Goal: Book appointment/travel/reservation

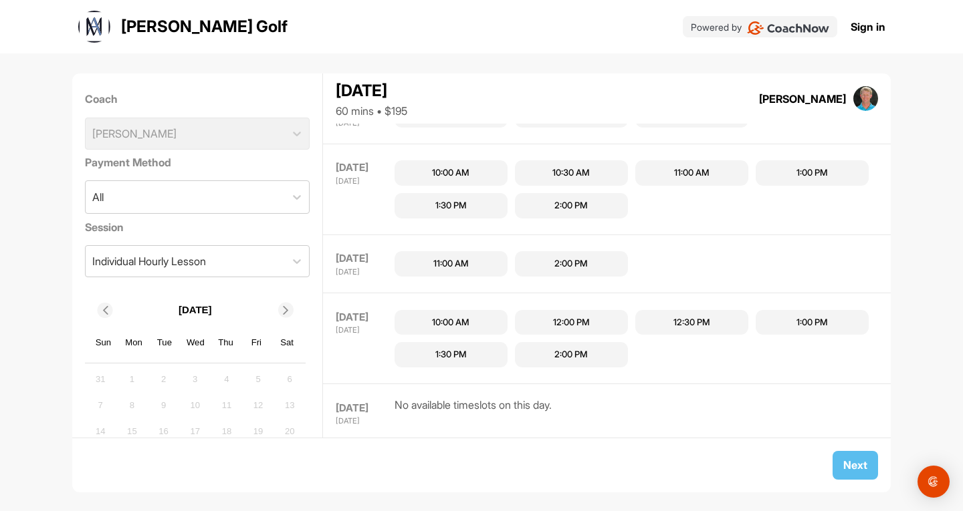
scroll to position [153, 0]
click at [292, 262] on icon at bounding box center [296, 261] width 13 height 13
click at [243, 185] on div "All" at bounding box center [186, 197] width 200 height 32
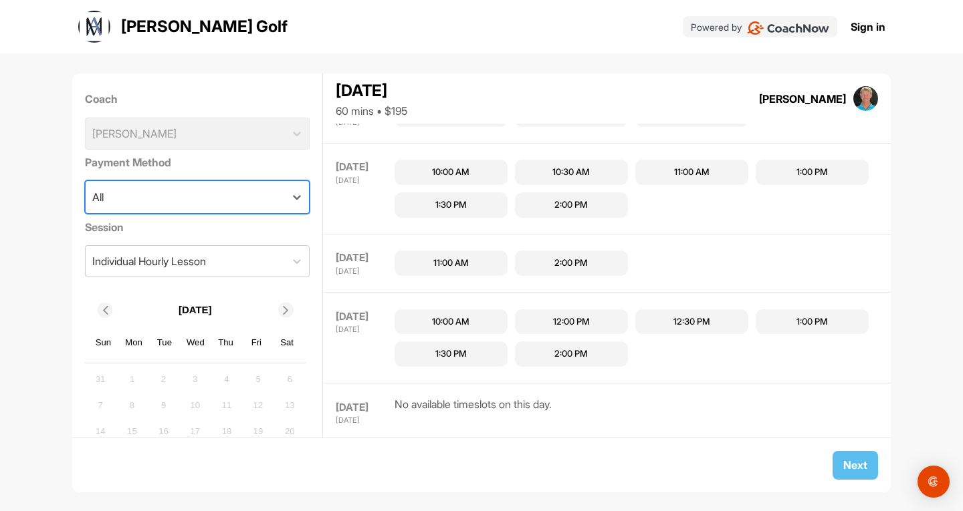
click at [243, 192] on div "All" at bounding box center [186, 197] width 200 height 32
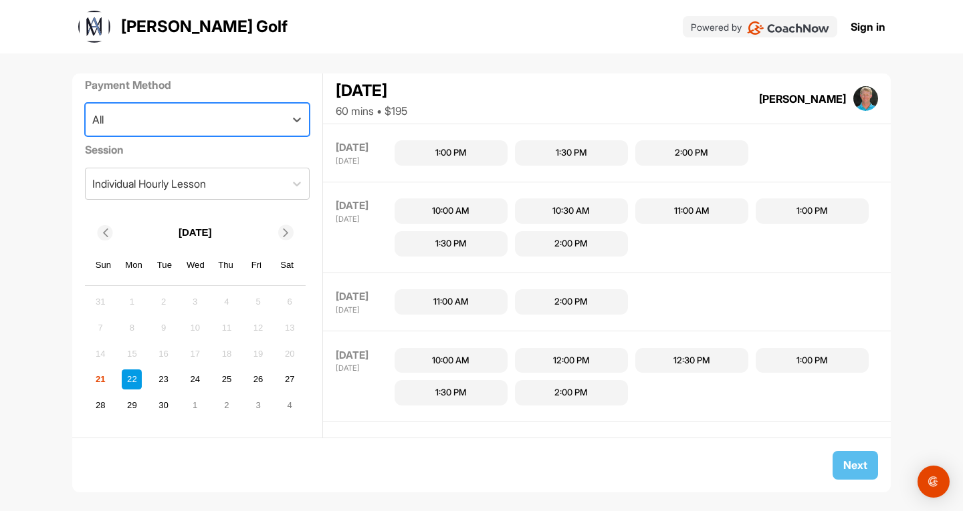
scroll to position [0, 0]
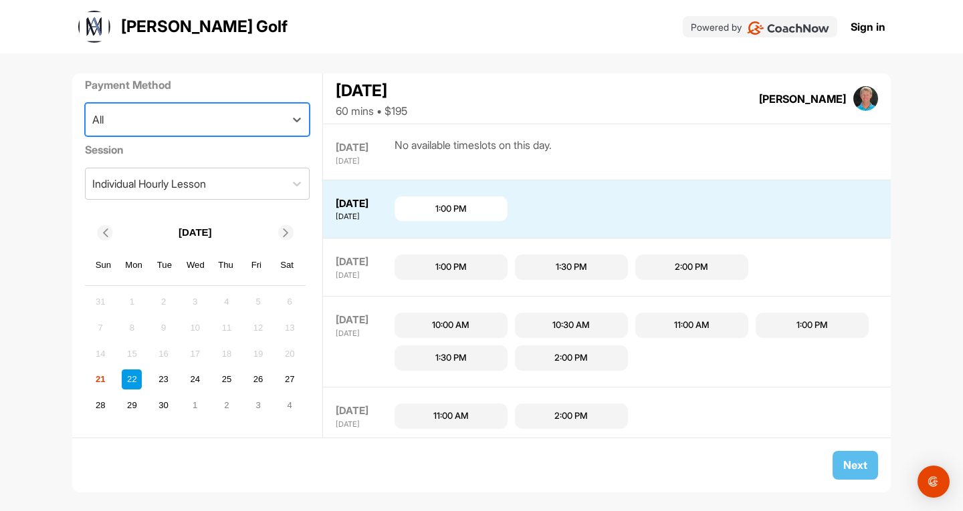
click at [273, 123] on div "All" at bounding box center [186, 120] width 200 height 32
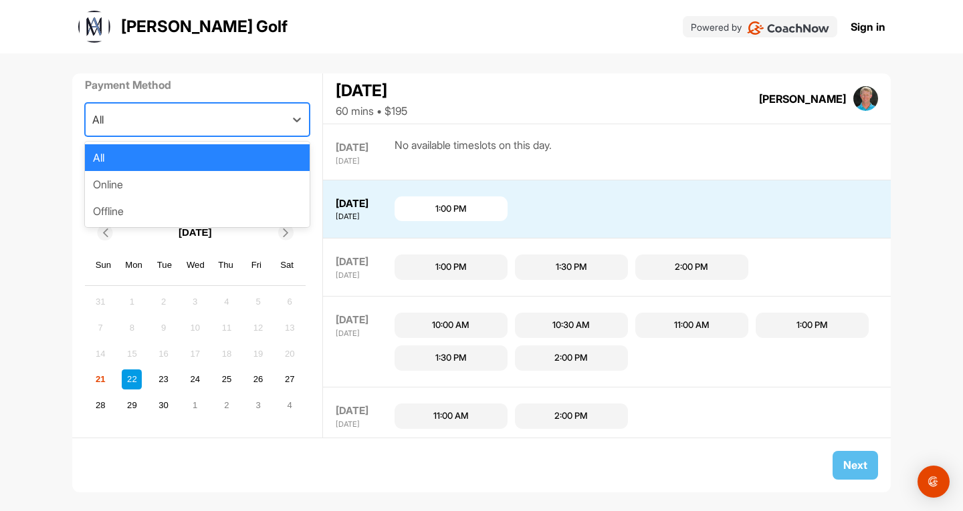
click at [273, 123] on div "All" at bounding box center [186, 120] width 200 height 32
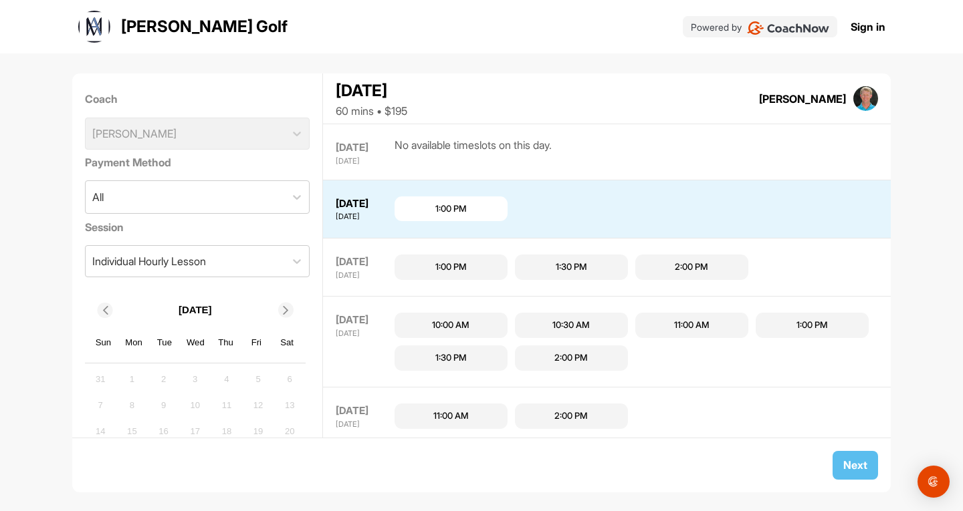
click at [273, 134] on div "Coach Anders Mattson" at bounding box center [197, 120] width 225 height 68
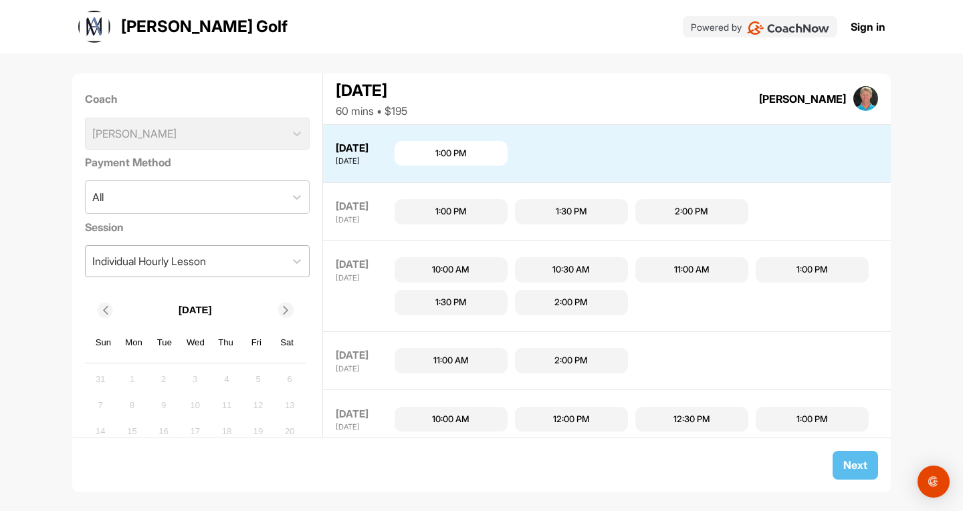
click at [257, 263] on div "Individual Hourly Lesson" at bounding box center [186, 261] width 200 height 31
